Goal: Task Accomplishment & Management: Manage account settings

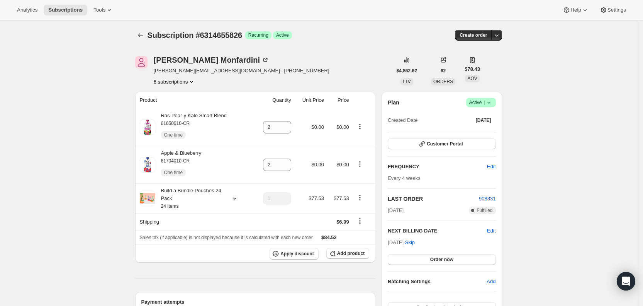
scroll to position [122, 0]
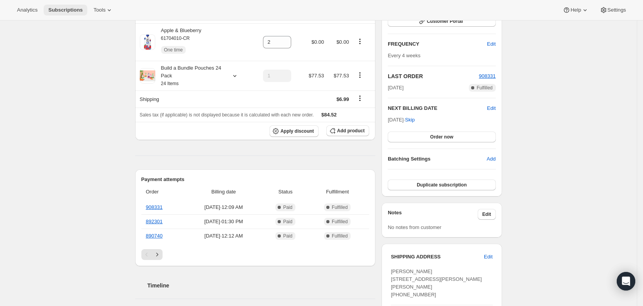
drag, startPoint x: 0, startPoint y: 0, endPoint x: 73, endPoint y: 7, distance: 73.3
click at [73, 7] on span "Subscriptions" at bounding box center [65, 10] width 34 height 6
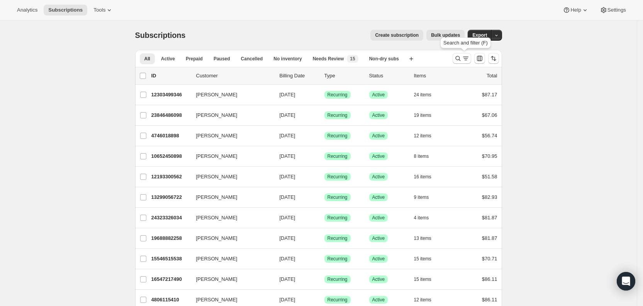
drag, startPoint x: 470, startPoint y: 57, endPoint x: 252, endPoint y: 44, distance: 218.3
click at [470, 57] on icon "Search and filter results" at bounding box center [466, 58] width 8 height 8
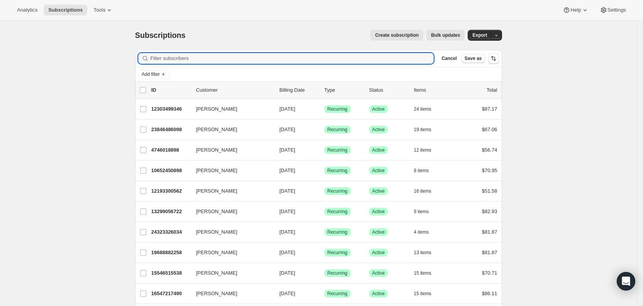
paste input "[EMAIL_ADDRESS][DOMAIN_NAME]"
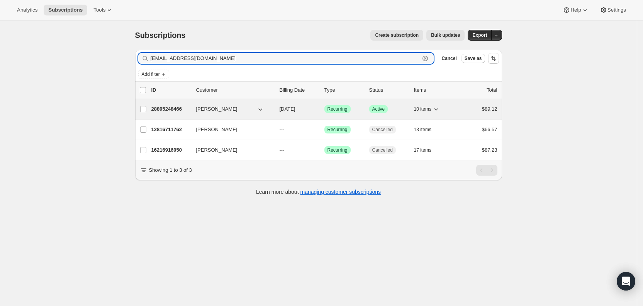
type input "[EMAIL_ADDRESS][DOMAIN_NAME]"
click at [296, 110] on span "[DATE]" at bounding box center [288, 109] width 16 height 6
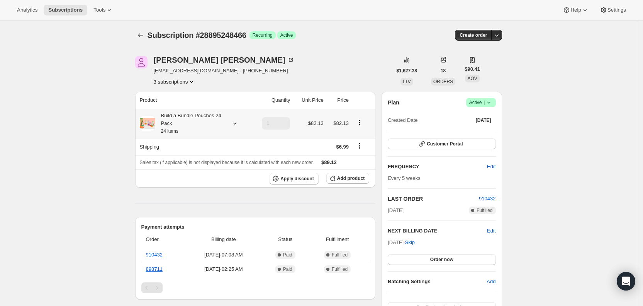
click at [236, 124] on icon at bounding box center [235, 123] width 8 height 8
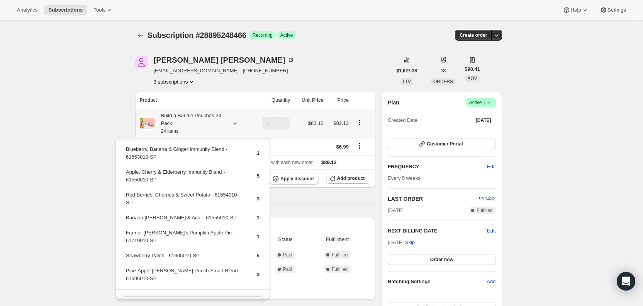
scroll to position [59, 0]
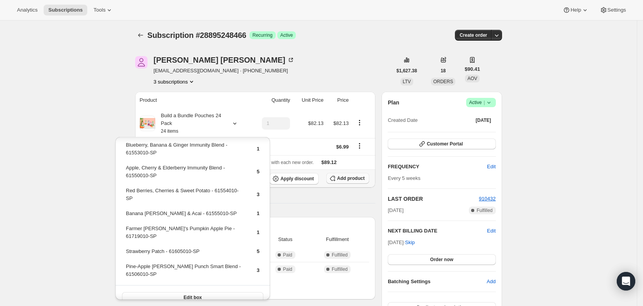
click at [360, 178] on span "Add product" at bounding box center [350, 178] width 27 height 6
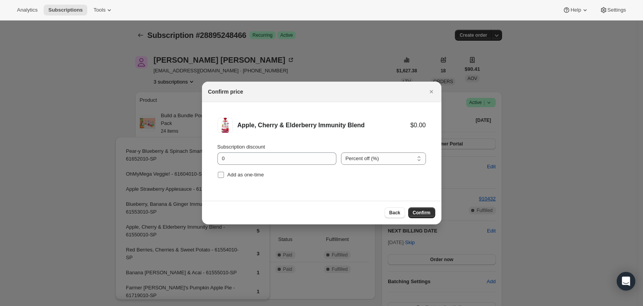
click at [219, 174] on input "Add as one-time" at bounding box center [221, 175] width 6 height 6
checkbox input "true"
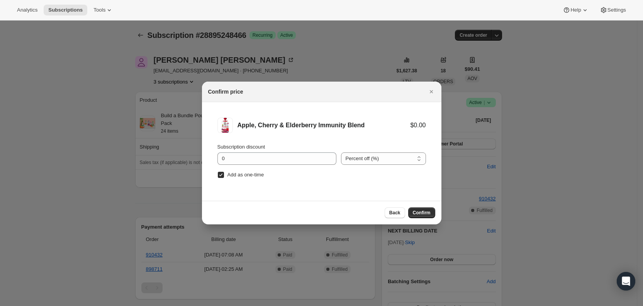
drag, startPoint x: 429, startPoint y: 214, endPoint x: 372, endPoint y: 204, distance: 56.9
click at [429, 214] on span "Confirm" at bounding box center [422, 212] width 18 height 6
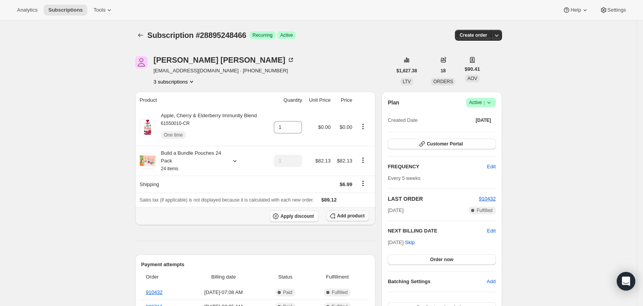
click at [352, 214] on span "Add product" at bounding box center [350, 216] width 27 height 6
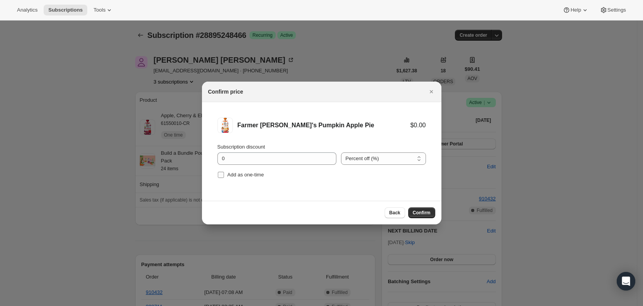
click at [223, 172] on input "Add as one-time" at bounding box center [221, 175] width 6 height 6
checkbox input "true"
drag, startPoint x: 425, startPoint y: 212, endPoint x: 384, endPoint y: 213, distance: 40.6
click at [424, 212] on span "Confirm" at bounding box center [422, 212] width 18 height 6
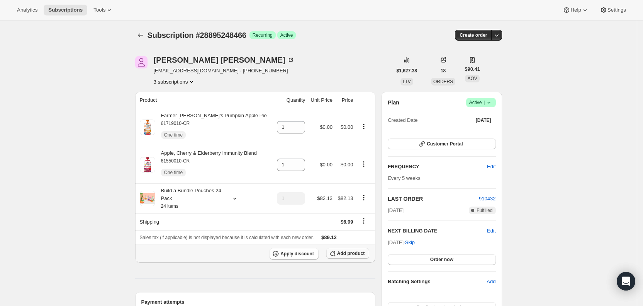
click at [357, 253] on span "Add product" at bounding box center [350, 253] width 27 height 6
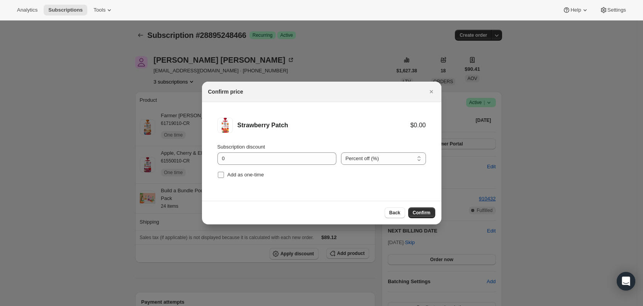
click at [221, 174] on input "Add as one-time" at bounding box center [221, 175] width 6 height 6
checkbox input "true"
click at [416, 210] on span "Confirm" at bounding box center [422, 212] width 18 height 6
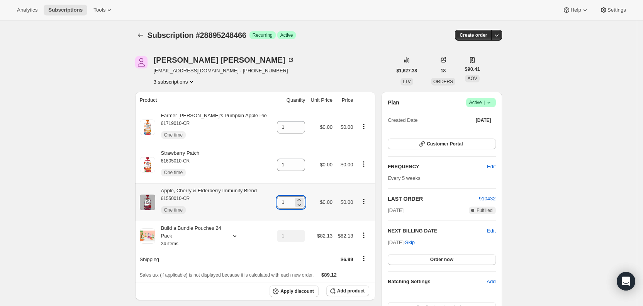
drag, startPoint x: 281, startPoint y: 202, endPoint x: 286, endPoint y: 201, distance: 4.7
click at [286, 201] on input "1" at bounding box center [285, 202] width 17 height 12
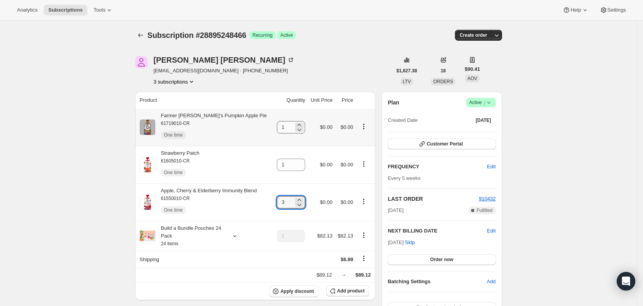
type input "3"
drag, startPoint x: 281, startPoint y: 126, endPoint x: 289, endPoint y: 126, distance: 8.1
click at [289, 126] on input "1" at bounding box center [285, 127] width 17 height 12
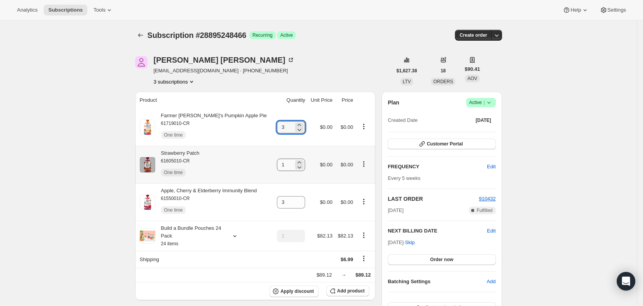
type input "3"
drag, startPoint x: 279, startPoint y: 162, endPoint x: 289, endPoint y: 164, distance: 10.2
click at [289, 164] on input "1" at bounding box center [285, 164] width 17 height 12
type input "2"
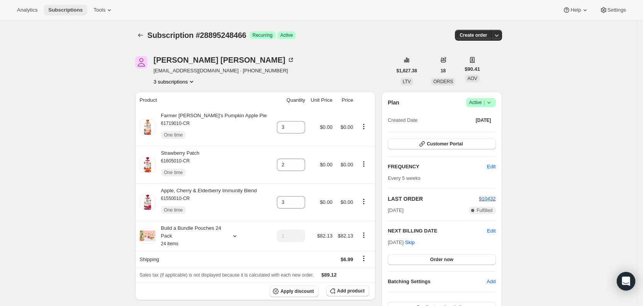
click at [60, 9] on span "Subscriptions" at bounding box center [65, 10] width 34 height 6
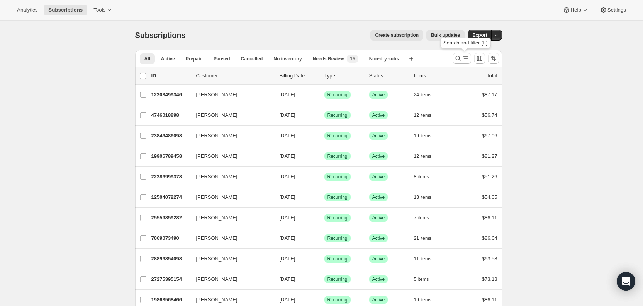
drag, startPoint x: 468, startPoint y: 56, endPoint x: 383, endPoint y: 78, distance: 87.8
click at [468, 56] on icon "Search and filter results" at bounding box center [466, 58] width 8 height 8
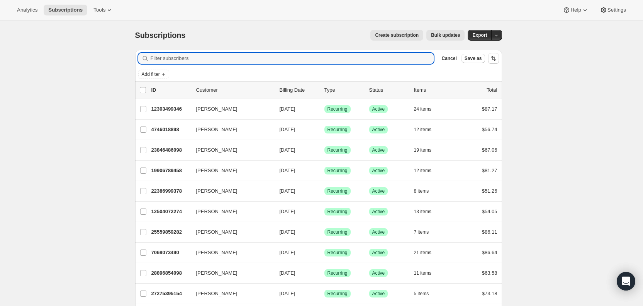
paste input "[EMAIL_ADDRESS][DOMAIN_NAME]"
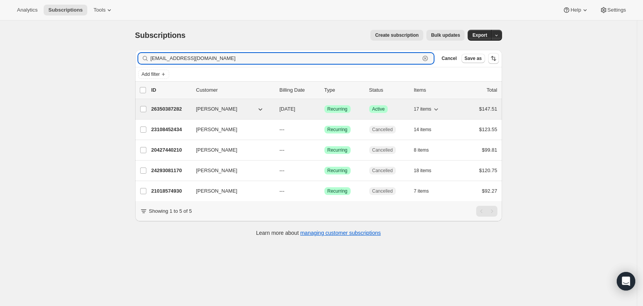
type input "[EMAIL_ADDRESS][DOMAIN_NAME]"
click at [290, 109] on span "[DATE]" at bounding box center [288, 109] width 16 height 6
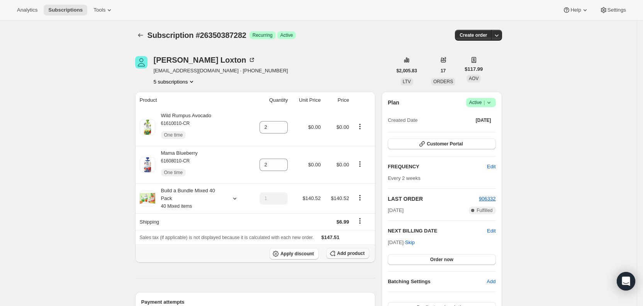
click at [354, 254] on span "Add product" at bounding box center [350, 253] width 27 height 6
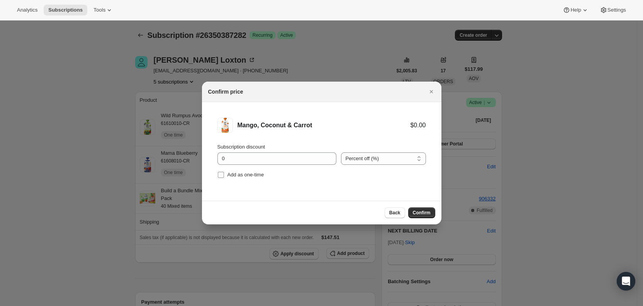
click at [224, 174] on label "Add as one-time" at bounding box center [241, 174] width 47 height 11
click at [224, 174] on input "Add as one-time" at bounding box center [221, 175] width 6 height 6
checkbox input "true"
click at [420, 211] on span "Confirm" at bounding box center [422, 212] width 18 height 6
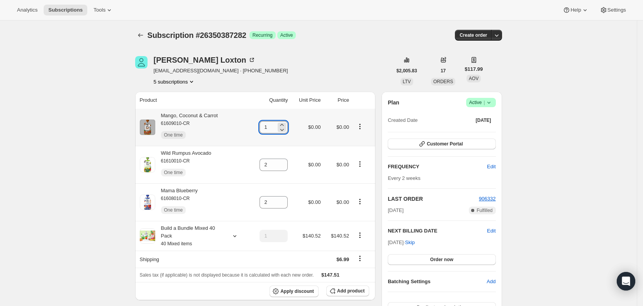
drag, startPoint x: 266, startPoint y: 128, endPoint x: 274, endPoint y: 127, distance: 7.4
click at [274, 127] on input "1" at bounding box center [268, 127] width 17 height 12
type input "2"
click at [309, 289] on span "Apply discount" at bounding box center [298, 291] width 34 height 6
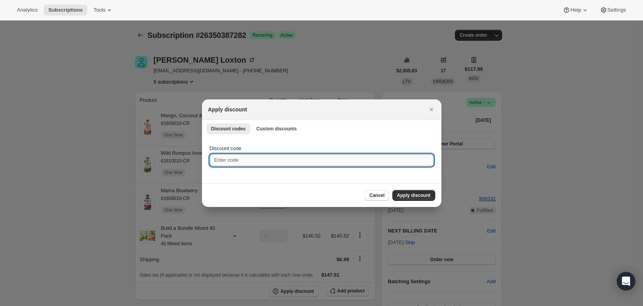
click at [227, 162] on input "Discount code" at bounding box center [322, 160] width 224 height 12
paste input "TWENTYFIVEU3QBJHF6"
type input "TWENTYFIVEU3QBJHF6"
click at [417, 193] on span "Apply discount" at bounding box center [414, 195] width 34 height 6
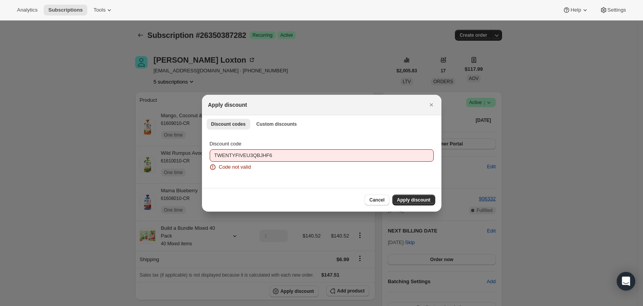
drag, startPoint x: 40, startPoint y: 87, endPoint x: 459, endPoint y: 167, distance: 426.7
click at [44, 87] on div at bounding box center [321, 153] width 643 height 306
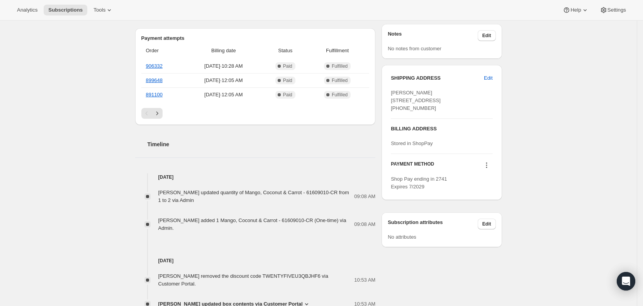
scroll to position [302, 0]
click at [160, 63] on link "906332" at bounding box center [154, 65] width 17 height 6
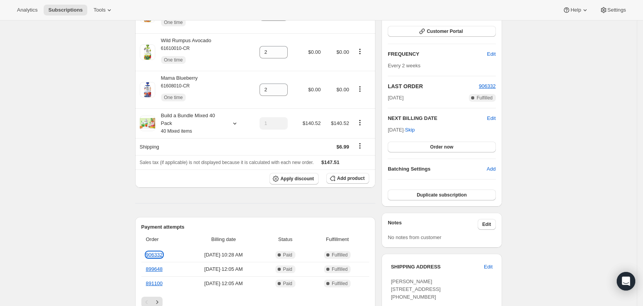
scroll to position [0, 0]
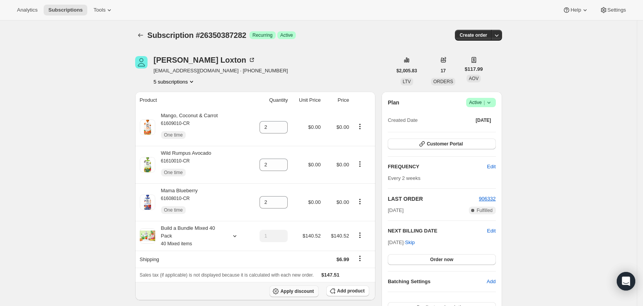
click at [298, 289] on span "Apply discount" at bounding box center [298, 291] width 34 height 6
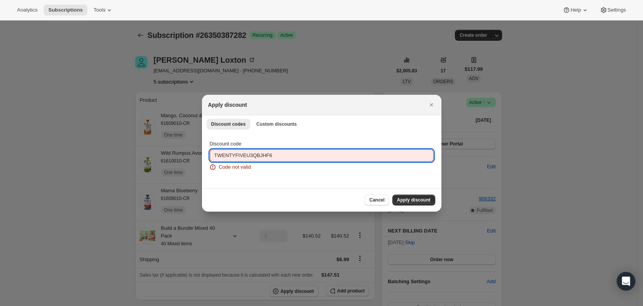
drag, startPoint x: 290, startPoint y: 156, endPoint x: 215, endPoint y: 150, distance: 75.2
click at [215, 150] on input "TWENTYFIVEU3QBJHF6" at bounding box center [322, 155] width 224 height 12
paste input "ILNS56YI"
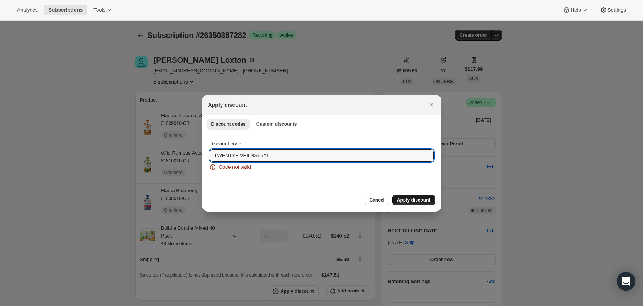
type input "TWENTYFIVEILNS56YI"
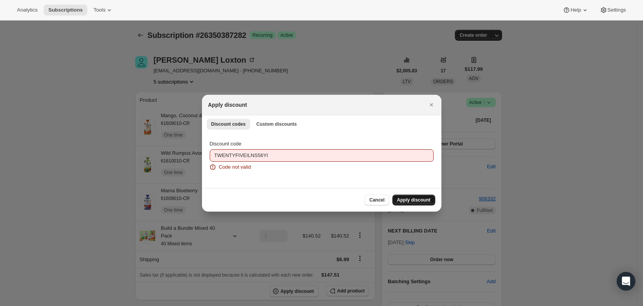
click at [406, 202] on span "Apply discount" at bounding box center [414, 200] width 34 height 6
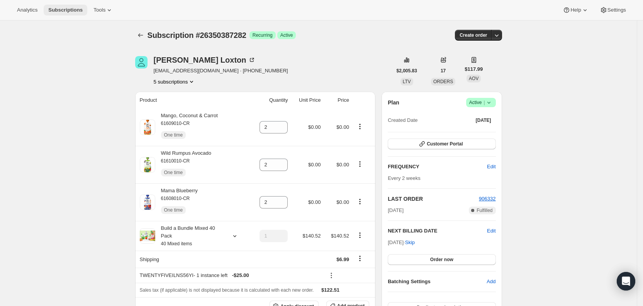
click at [66, 10] on span "Subscriptions" at bounding box center [65, 10] width 34 height 6
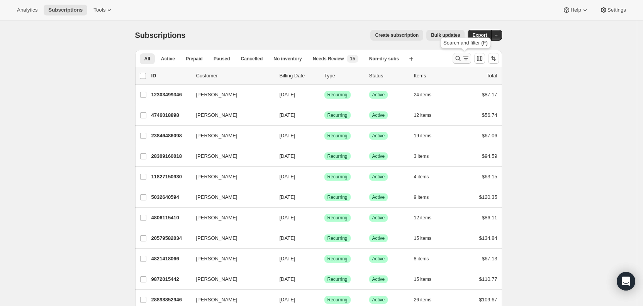
click at [462, 57] on icon "Search and filter results" at bounding box center [458, 58] width 8 height 8
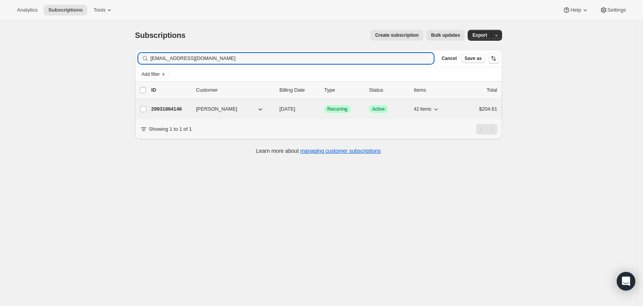
type input "[EMAIL_ADDRESS][DOMAIN_NAME]"
click at [296, 107] on span "[DATE]" at bounding box center [288, 109] width 16 height 6
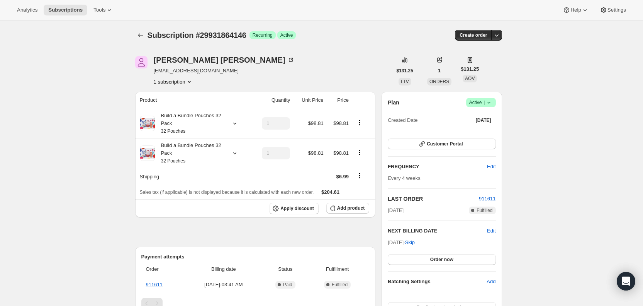
click at [493, 104] on icon at bounding box center [489, 103] width 8 height 8
click at [483, 130] on span "Cancel subscription" at bounding box center [485, 131] width 44 height 6
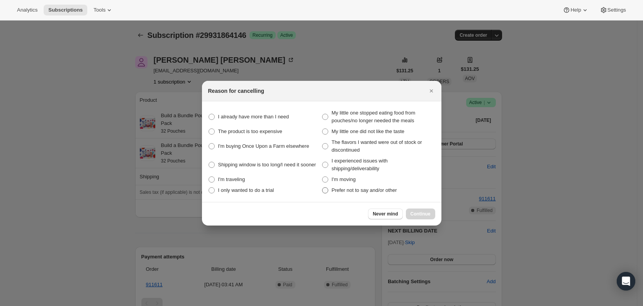
click at [324, 191] on span ":r8e6:" at bounding box center [325, 190] width 6 height 6
click at [323, 187] on other "Prefer not to say and/or other" at bounding box center [322, 187] width 0 height 0
radio other "true"
click at [423, 212] on span "Continue" at bounding box center [421, 214] width 20 height 6
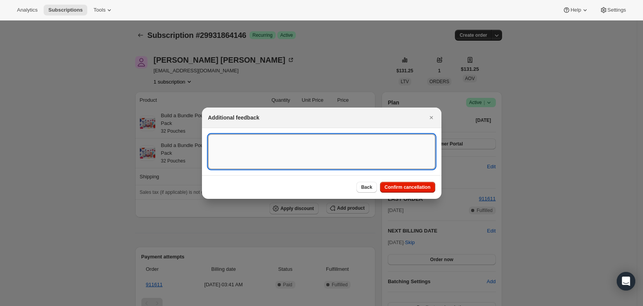
click at [232, 143] on textarea ":r8e6:" at bounding box center [321, 151] width 227 height 35
type textarea "Can't get into this email any longer, customer request to cancel SY"
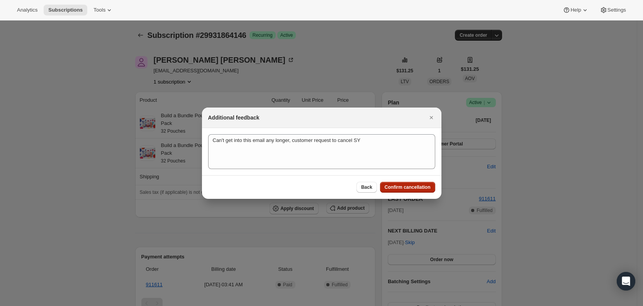
click at [417, 188] on span "Confirm cancellation" at bounding box center [408, 187] width 46 height 6
